Goal: Find specific page/section: Find specific page/section

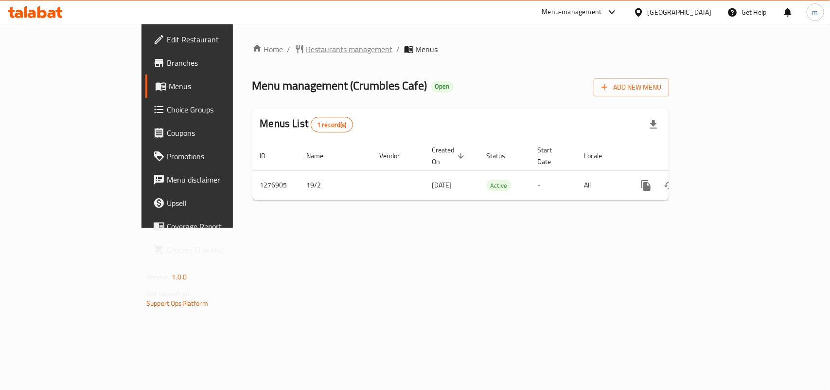
click at [306, 45] on span "Restaurants management" at bounding box center [349, 49] width 87 height 12
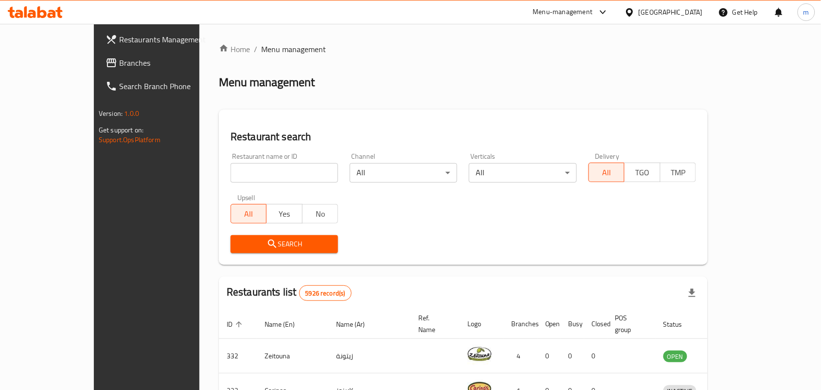
click at [247, 170] on input "search" at bounding box center [285, 172] width 108 height 19
paste input "692201"
type input "692201"
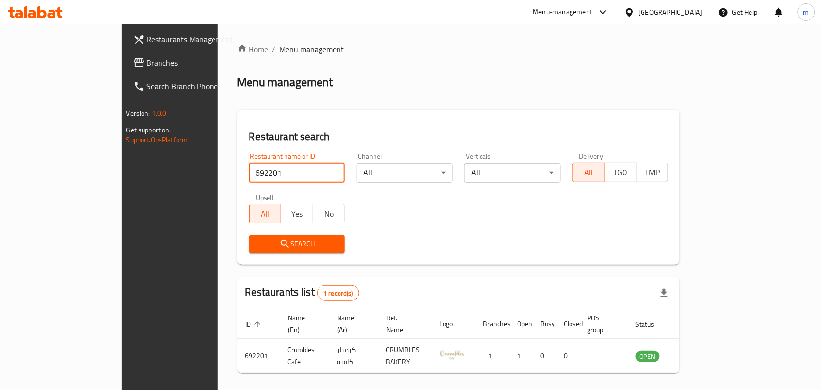
click at [147, 62] on span "Branches" at bounding box center [199, 63] width 104 height 12
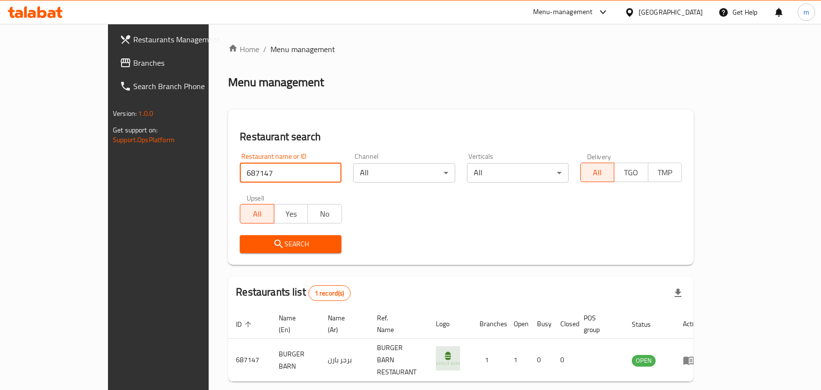
scroll to position [25, 0]
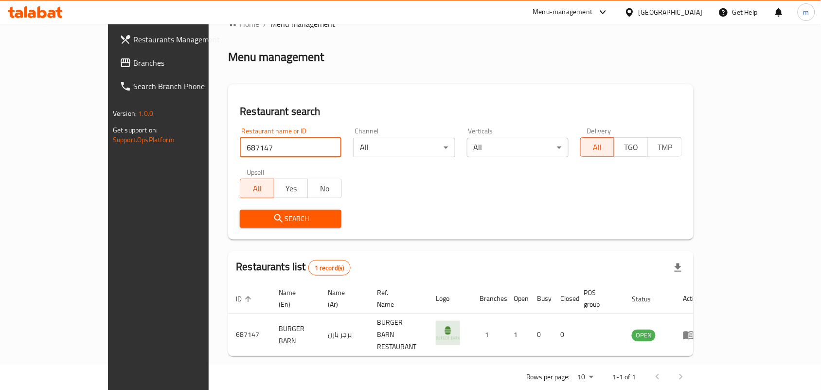
click at [133, 63] on span "Branches" at bounding box center [185, 63] width 104 height 12
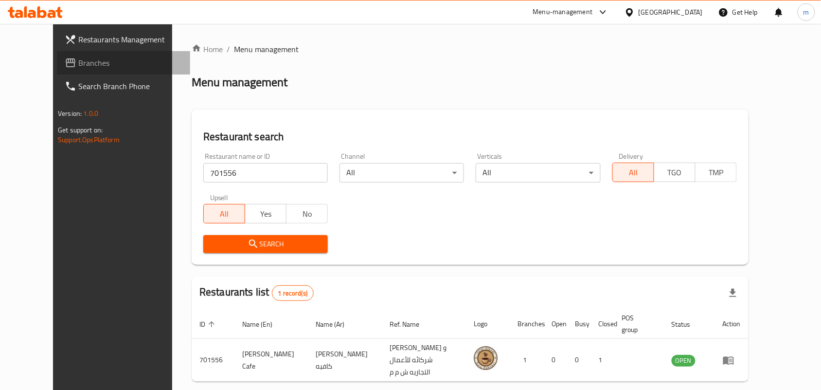
click at [78, 62] on span "Branches" at bounding box center [130, 63] width 104 height 12
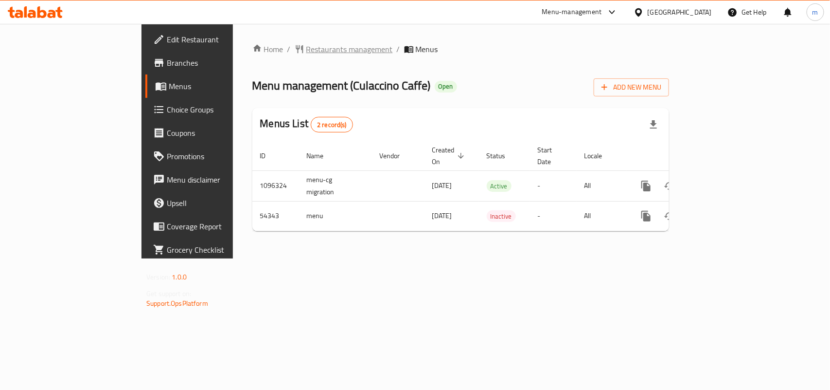
click at [306, 47] on span "Restaurants management" at bounding box center [349, 49] width 87 height 12
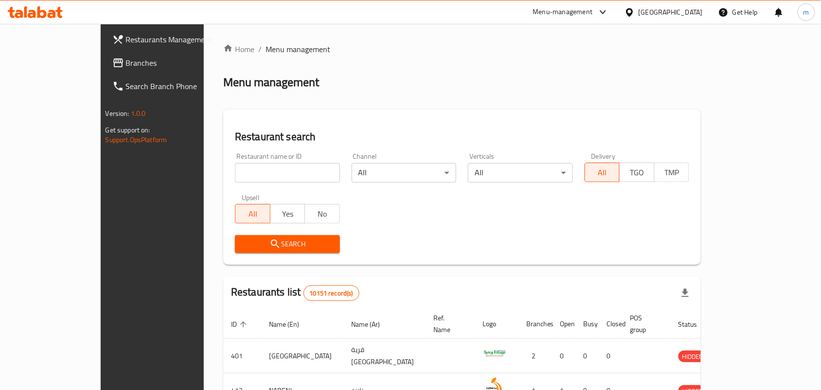
click at [251, 168] on input "search" at bounding box center [287, 172] width 105 height 19
paste input "26782"
type input "26782"
click button "Search" at bounding box center [287, 244] width 105 height 18
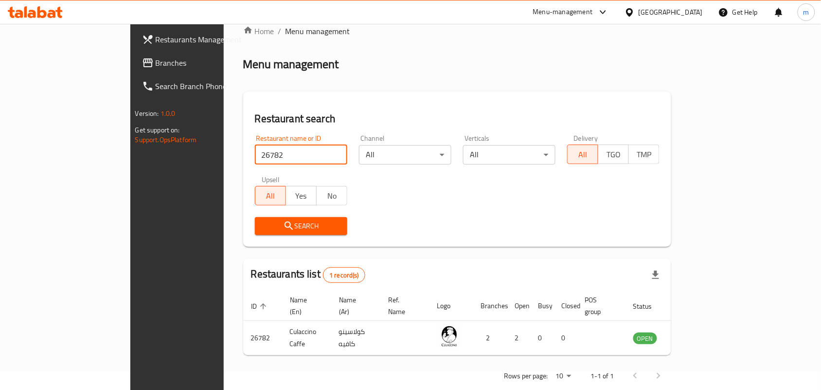
scroll to position [25, 0]
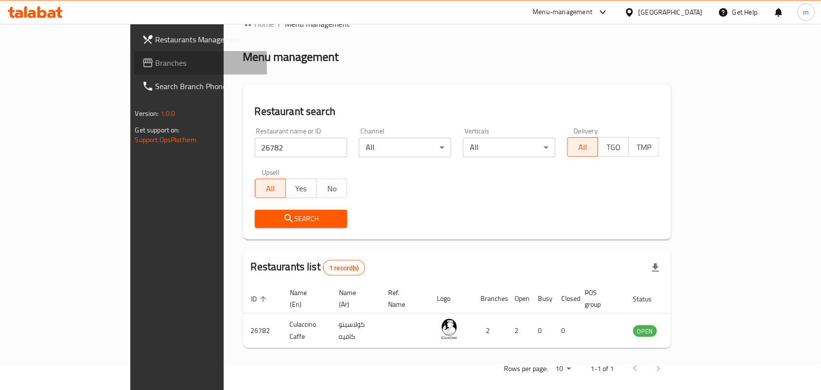
click at [156, 61] on span "Branches" at bounding box center [208, 63] width 104 height 12
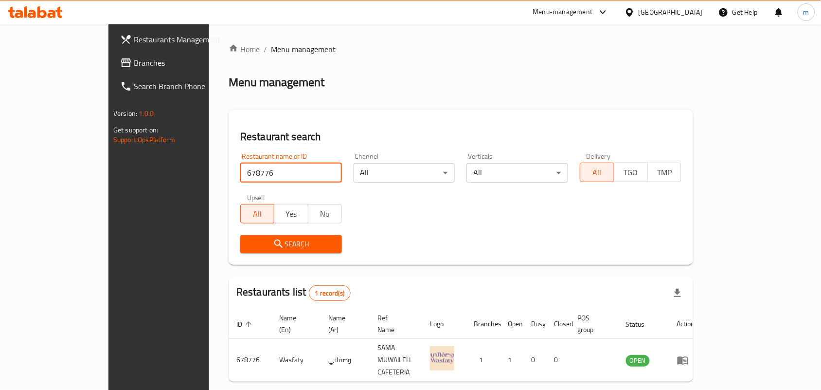
click at [134, 62] on span "Branches" at bounding box center [186, 63] width 104 height 12
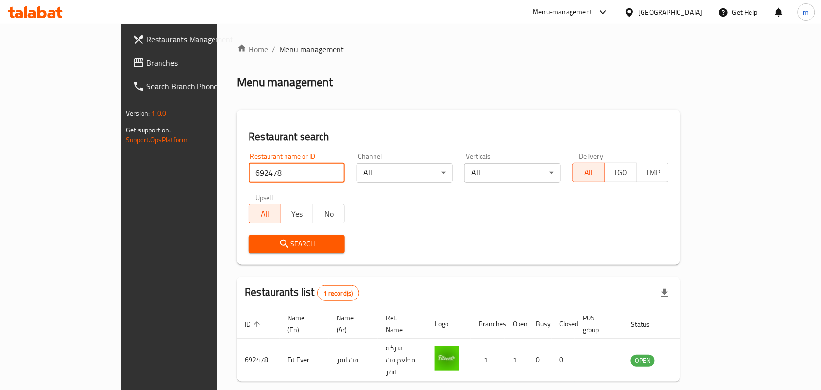
click at [146, 62] on span "Branches" at bounding box center [198, 63] width 104 height 12
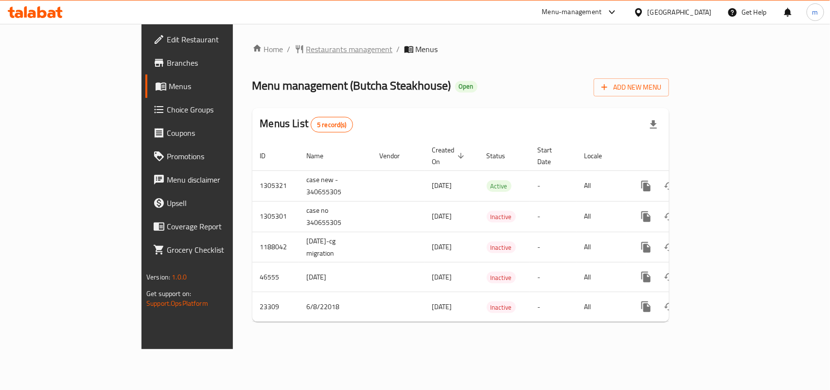
click at [306, 54] on span "Restaurants management" at bounding box center [349, 49] width 87 height 12
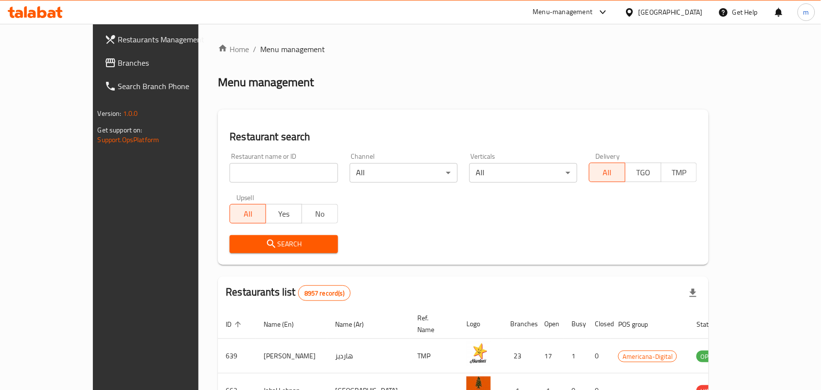
click at [230, 178] on input "search" at bounding box center [284, 172] width 108 height 19
paste input "12282"
type input "12282"
click button "Search" at bounding box center [284, 244] width 108 height 18
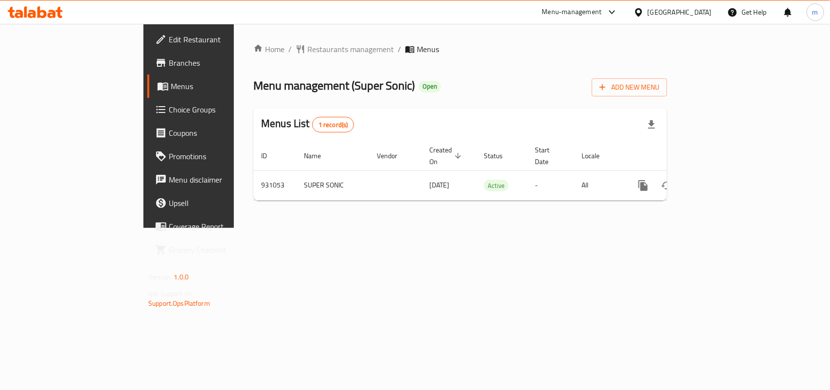
click at [307, 47] on span "Restaurants management" at bounding box center [350, 49] width 87 height 12
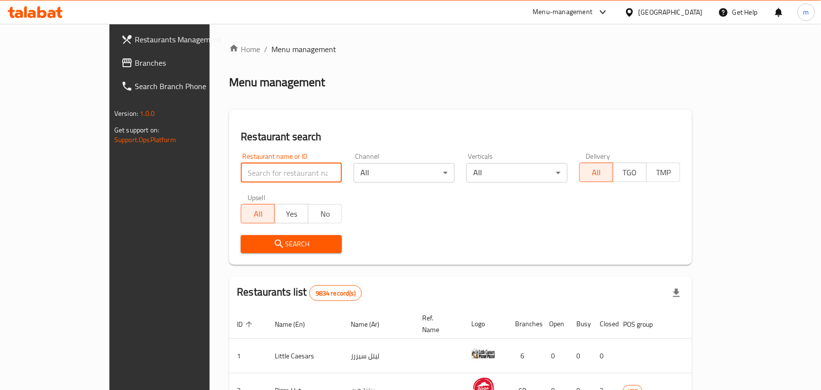
click at [241, 172] on input "search" at bounding box center [291, 172] width 101 height 19
paste input "658879"
type input "658879"
click button "Search" at bounding box center [291, 244] width 101 height 18
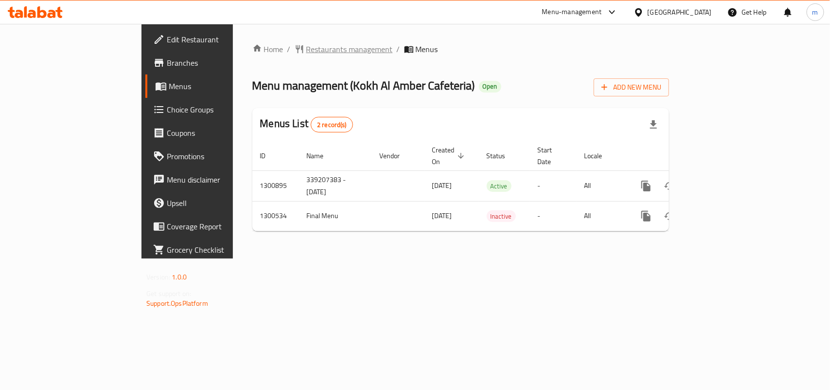
click at [306, 45] on span "Restaurants management" at bounding box center [349, 49] width 87 height 12
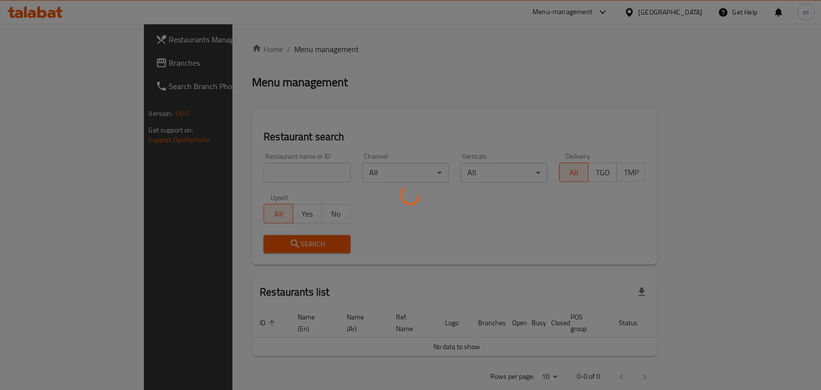
click at [247, 173] on div at bounding box center [410, 195] width 821 height 390
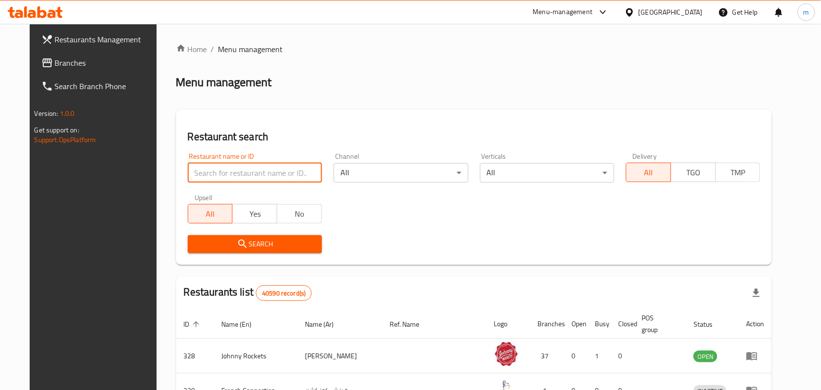
click at [247, 173] on input "search" at bounding box center [255, 172] width 134 height 19
paste input "701177"
type input "701177"
click button "Search" at bounding box center [255, 244] width 134 height 18
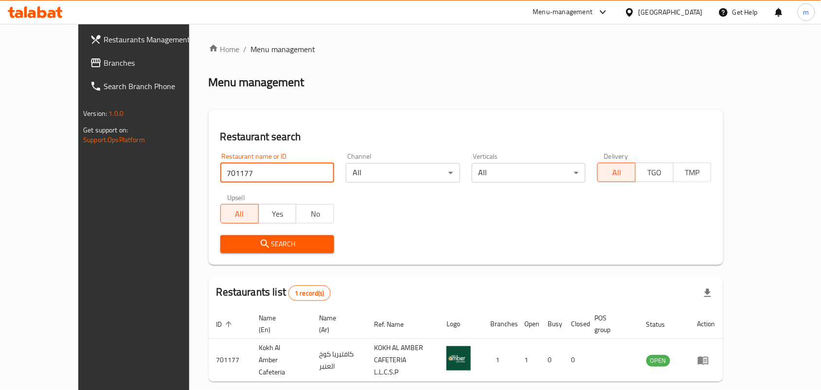
click at [104, 63] on span "Branches" at bounding box center [156, 63] width 104 height 12
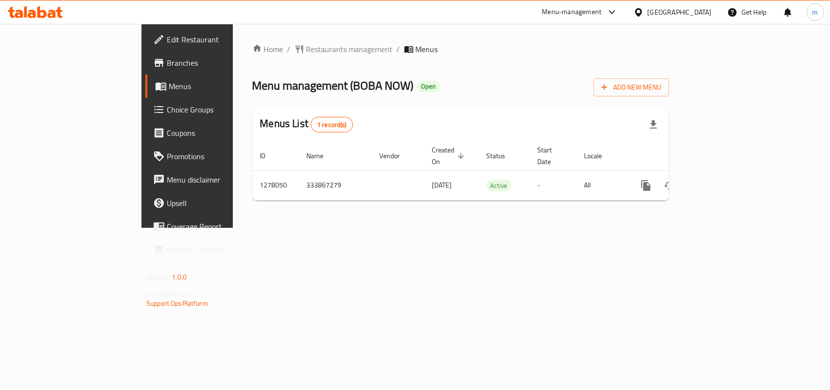
click at [252, 57] on div "Home / Restaurants management / Menus Menu management ( BOBA NOW ) Open Add New…" at bounding box center [460, 125] width 417 height 165
click at [306, 49] on span "Restaurants management" at bounding box center [349, 49] width 87 height 12
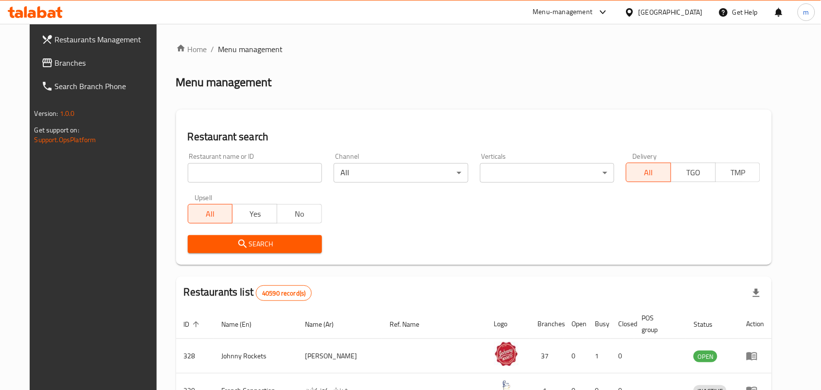
click at [234, 178] on input "search" at bounding box center [255, 172] width 134 height 19
paste input "692796"
type input "692796"
click button "Search" at bounding box center [255, 244] width 134 height 18
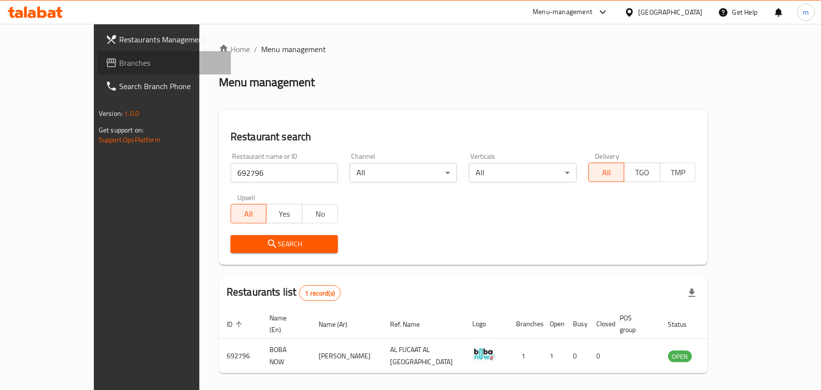
click at [119, 61] on span "Branches" at bounding box center [171, 63] width 104 height 12
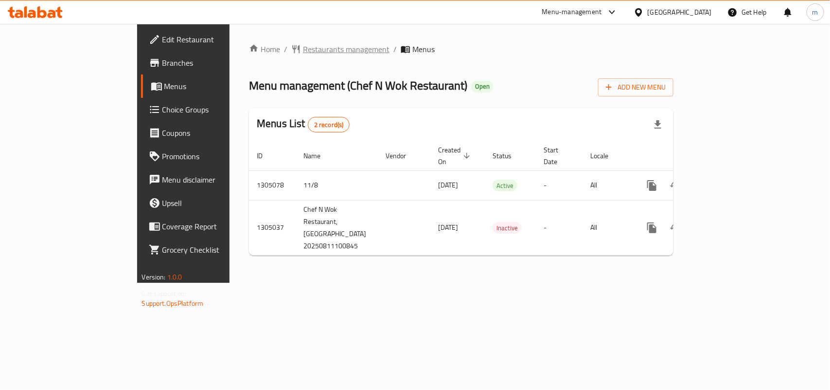
click at [303, 43] on span "Restaurants management" at bounding box center [346, 49] width 87 height 12
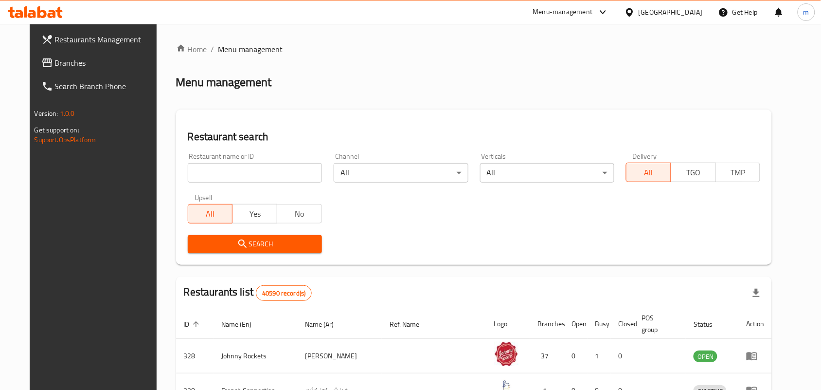
click at [224, 173] on input "search" at bounding box center [255, 172] width 134 height 19
paste input "703534"
type input "703534"
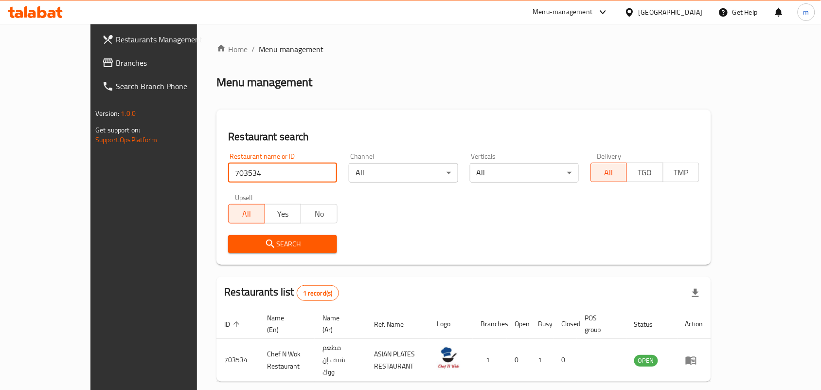
click at [116, 62] on span "Branches" at bounding box center [168, 63] width 104 height 12
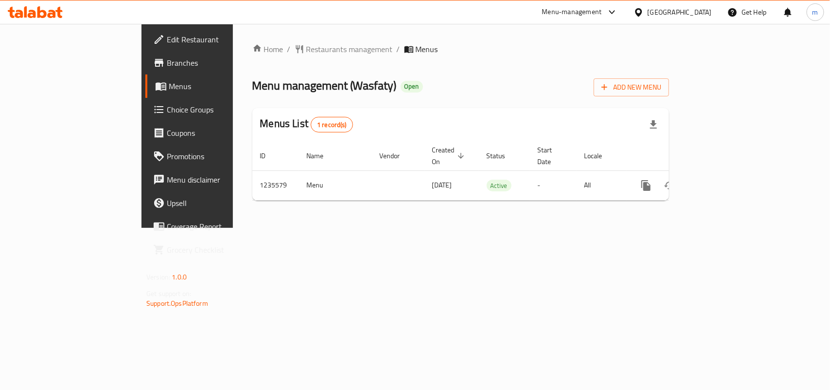
click at [306, 46] on span "Restaurants management" at bounding box center [349, 49] width 87 height 12
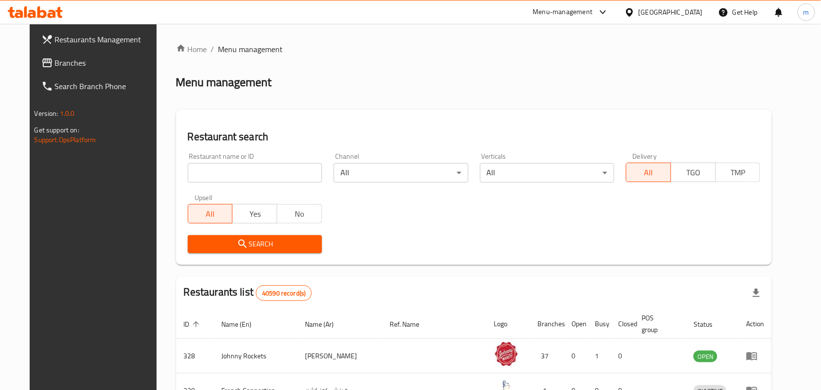
click at [212, 173] on input "search" at bounding box center [255, 172] width 134 height 19
paste input "678776"
type input "678776"
click button "Search" at bounding box center [255, 244] width 134 height 18
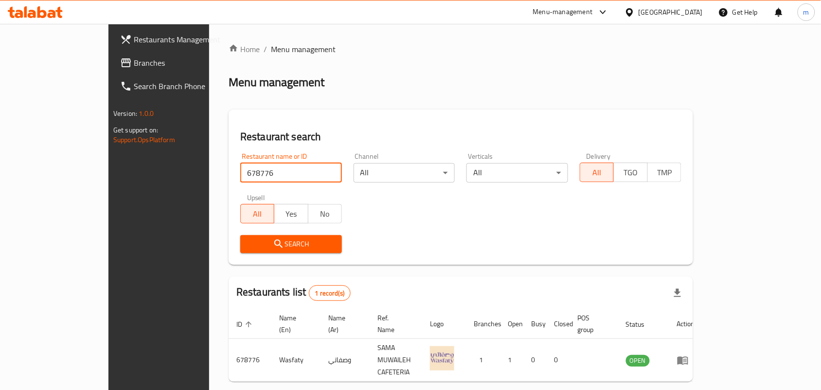
click at [112, 54] on link "Branches" at bounding box center [178, 62] width 133 height 23
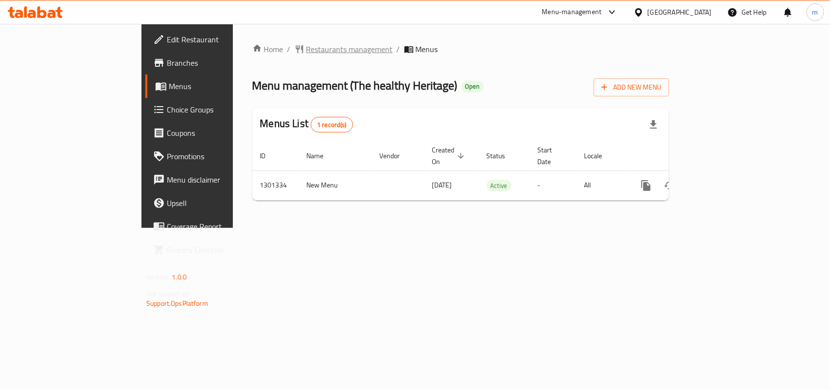
click at [306, 47] on span "Restaurants management" at bounding box center [349, 49] width 87 height 12
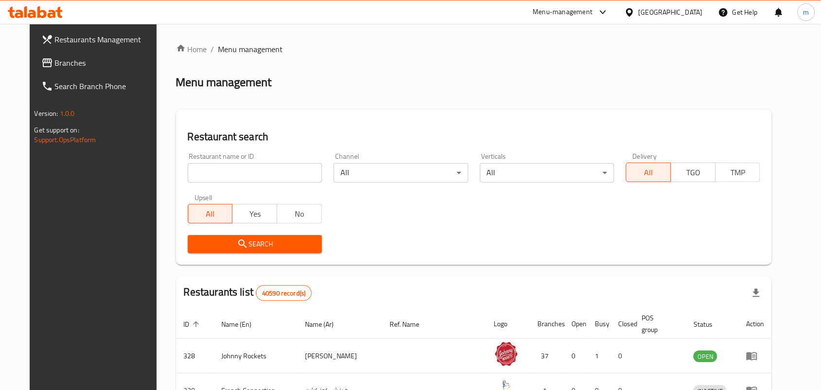
click at [283, 176] on input "search" at bounding box center [255, 172] width 134 height 19
paste input "701977"
type input "701977"
click button "Search" at bounding box center [255, 244] width 134 height 18
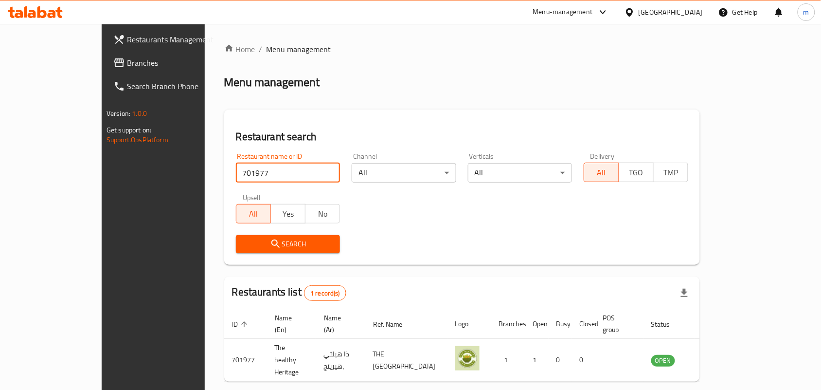
click at [127, 64] on span "Branches" at bounding box center [179, 63] width 104 height 12
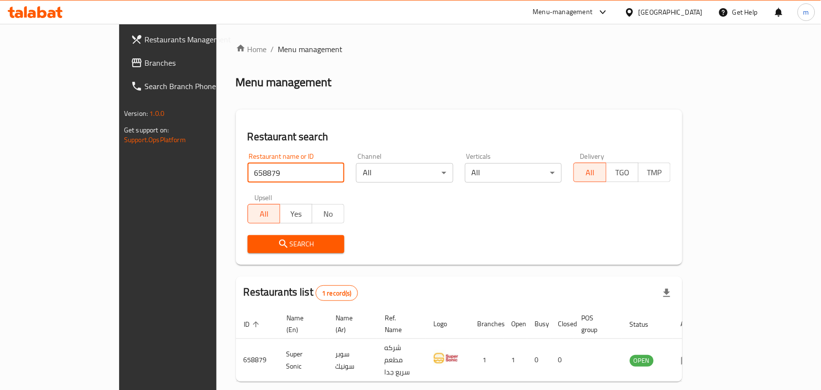
click at [144, 61] on span "Branches" at bounding box center [196, 63] width 104 height 12
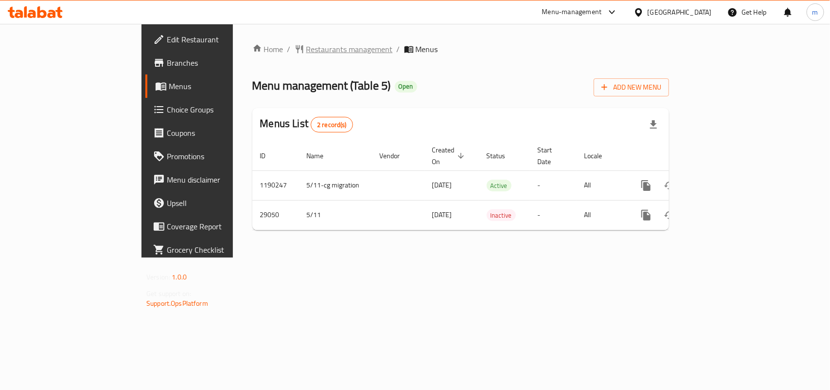
click at [306, 50] on span "Restaurants management" at bounding box center [349, 49] width 87 height 12
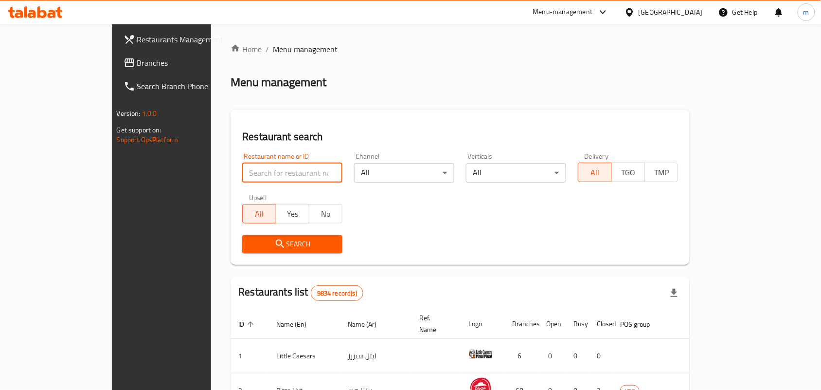
click at [264, 181] on input "search" at bounding box center [292, 172] width 100 height 19
paste input "14977"
type input "14977"
click button "Search" at bounding box center [292, 244] width 100 height 18
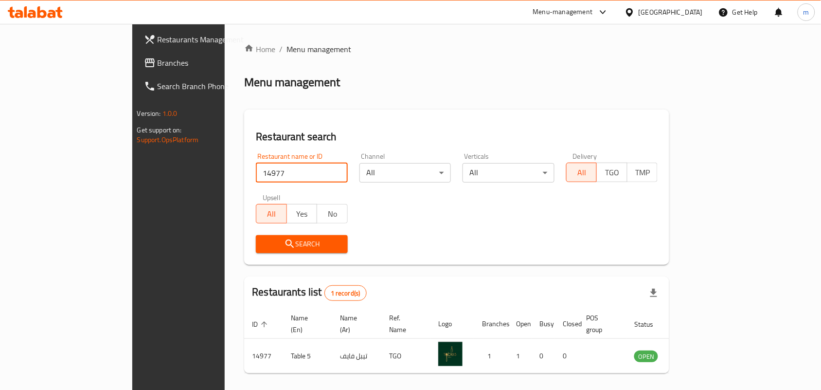
scroll to position [25, 0]
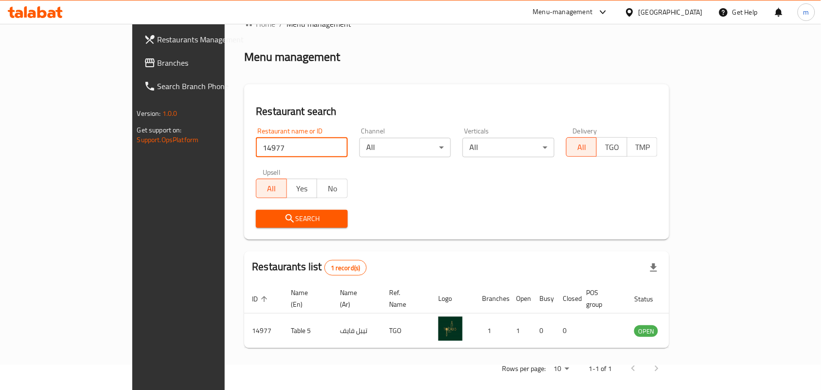
click at [158, 65] on span "Branches" at bounding box center [210, 63] width 104 height 12
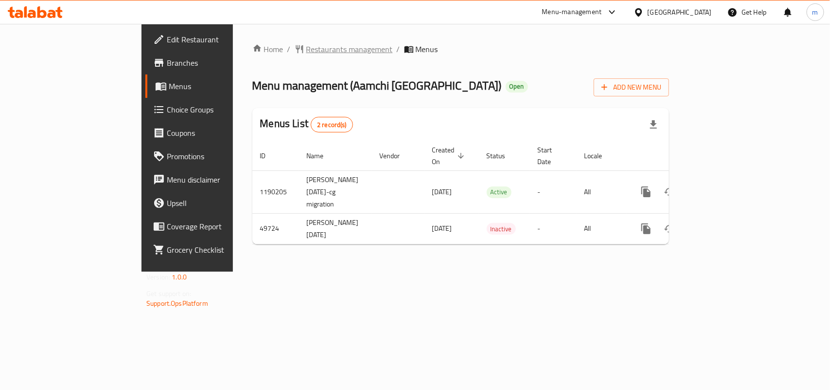
click at [306, 49] on span "Restaurants management" at bounding box center [349, 49] width 87 height 12
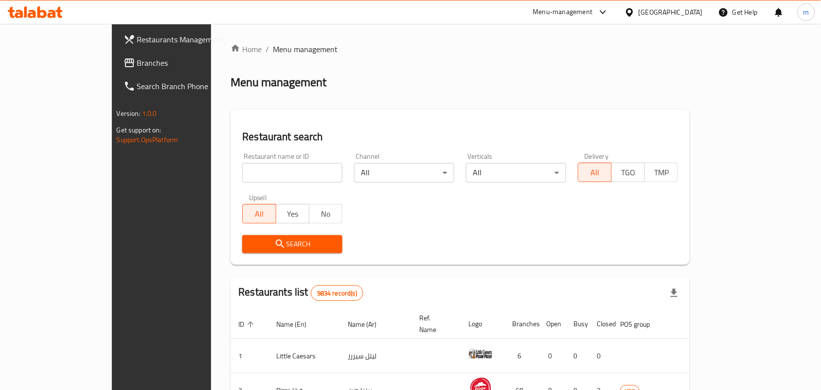
click at [242, 175] on input "search" at bounding box center [292, 172] width 100 height 19
paste input "24937"
type input "24937"
click button "Search" at bounding box center [292, 244] width 100 height 18
